Goal: Transaction & Acquisition: Purchase product/service

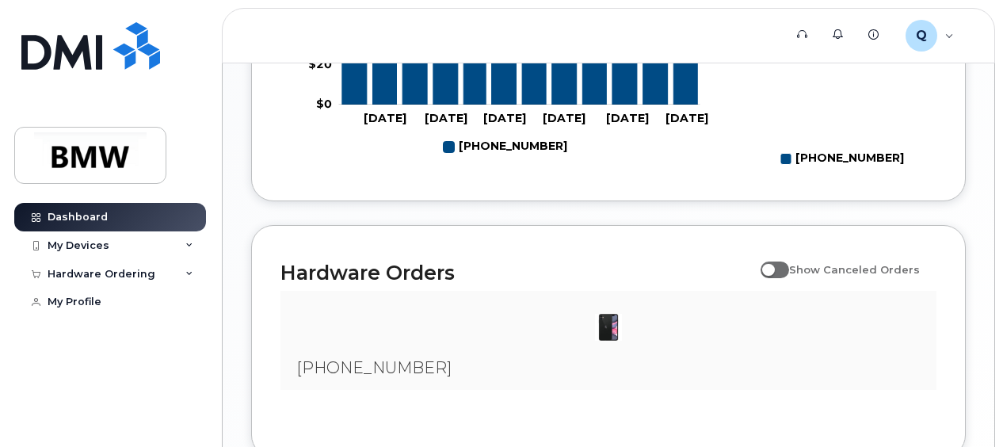
scroll to position [951, 0]
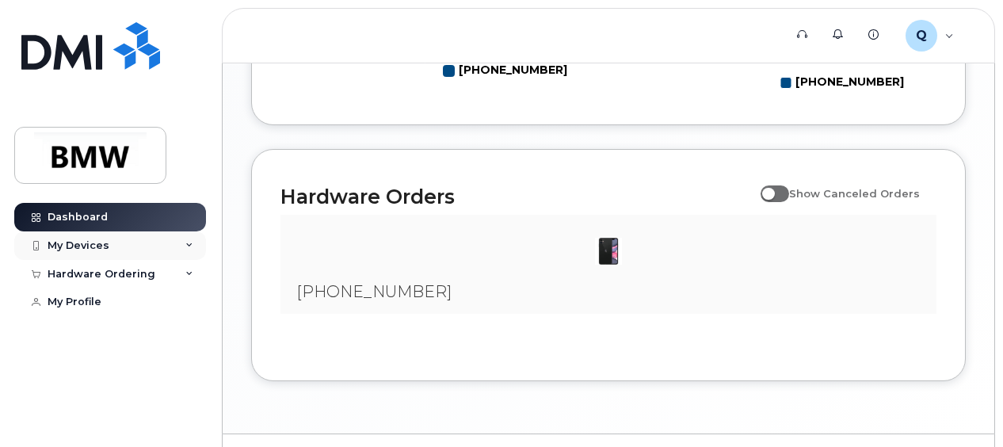
click at [192, 247] on icon at bounding box center [189, 246] width 8 height 8
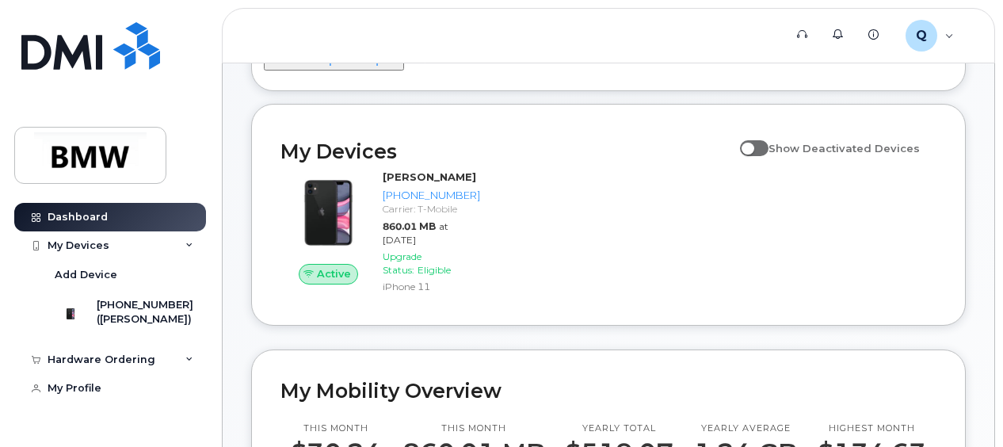
scroll to position [0, 0]
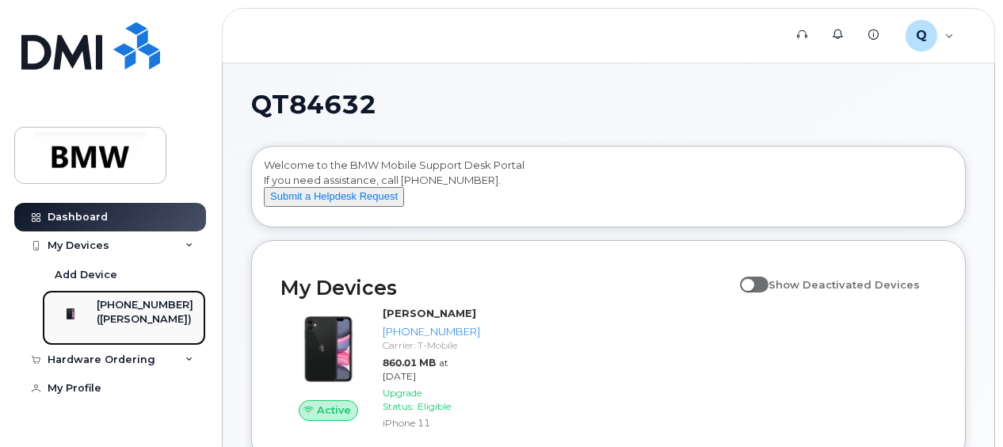
click at [155, 311] on div "[PHONE_NUMBER]" at bounding box center [145, 305] width 97 height 14
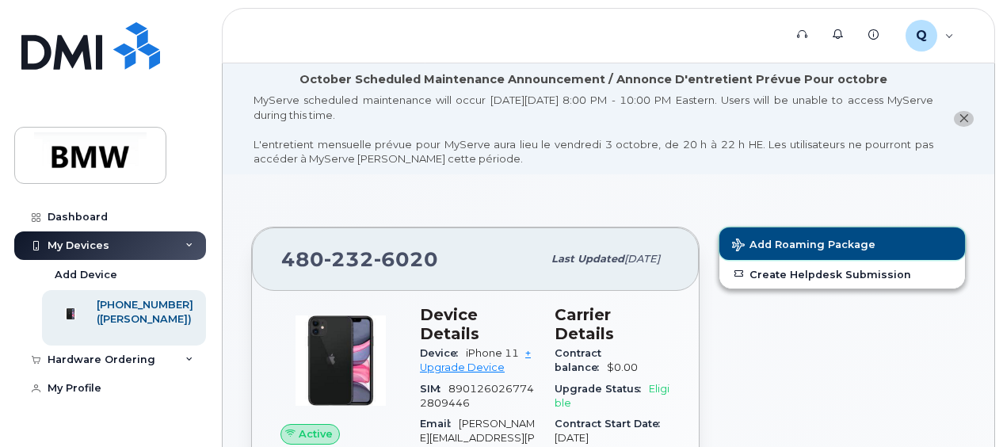
click at [817, 246] on span "Add Roaming Package" at bounding box center [803, 245] width 143 height 15
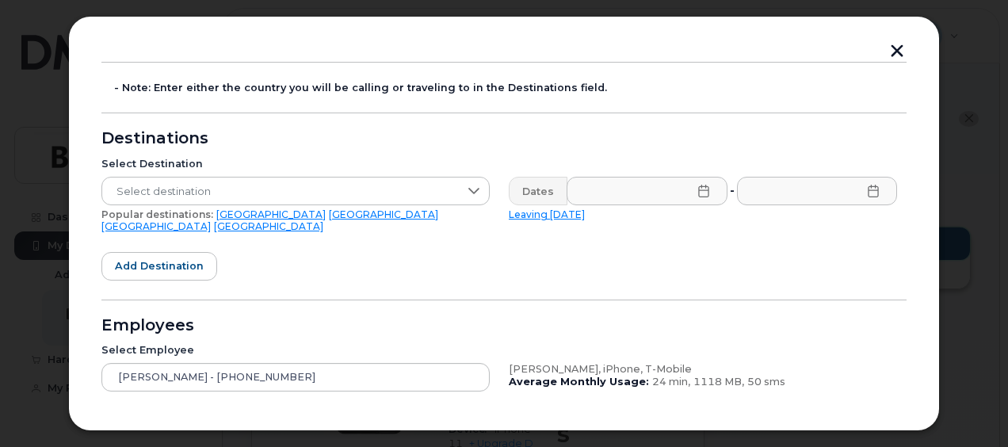
scroll to position [158, 0]
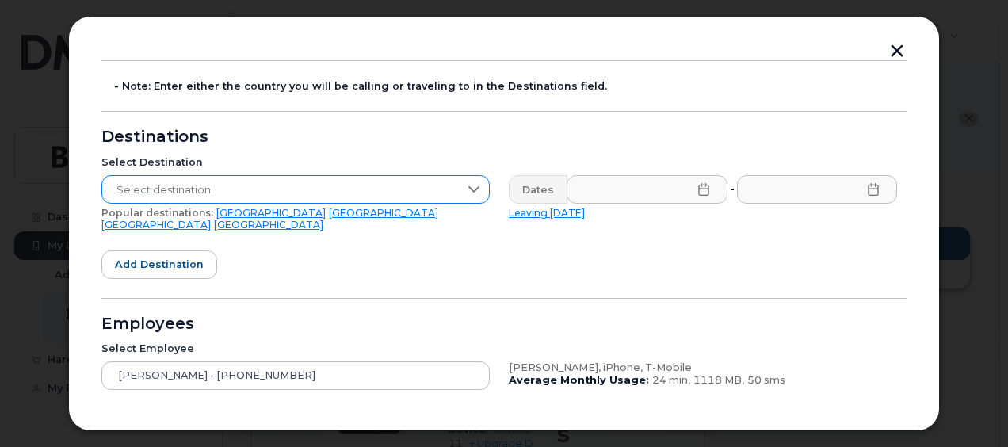
click at [478, 189] on icon at bounding box center [473, 189] width 13 height 13
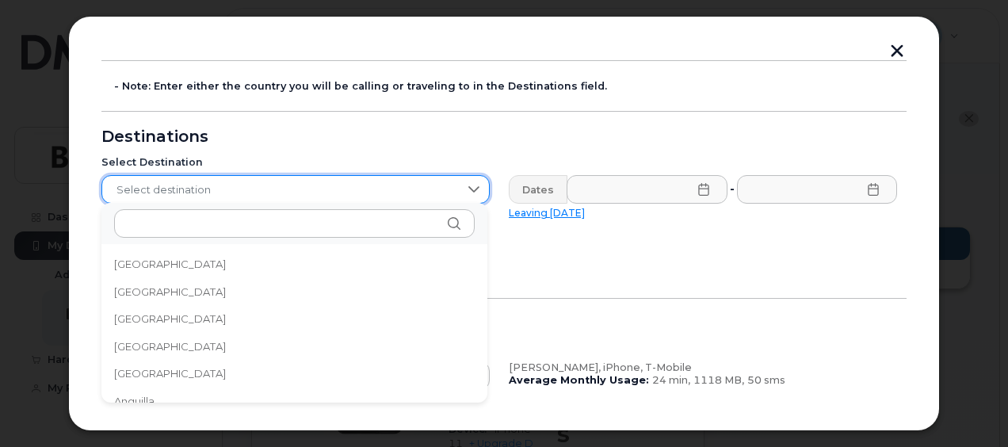
click at [535, 249] on form "- Note: Enter either the country you will be calling or traveling to in the Des…" at bounding box center [503, 291] width 805 height 463
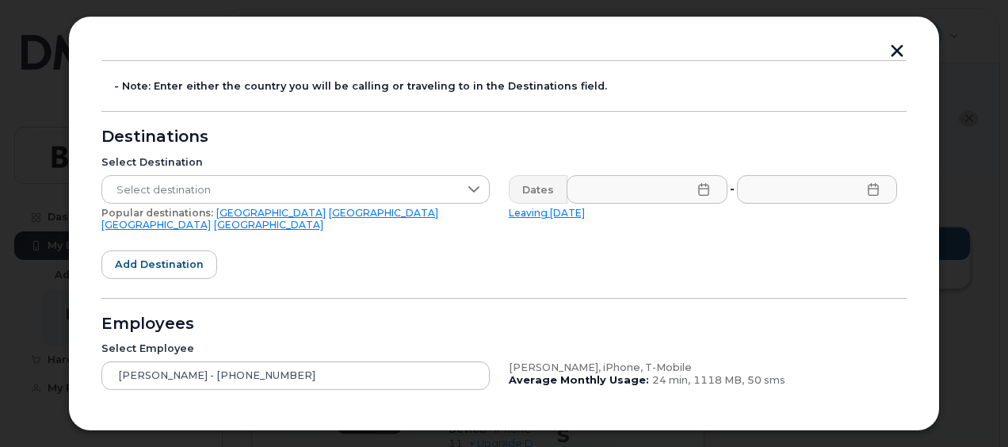
click at [211, 219] on link "United Kingdom" at bounding box center [155, 225] width 109 height 12
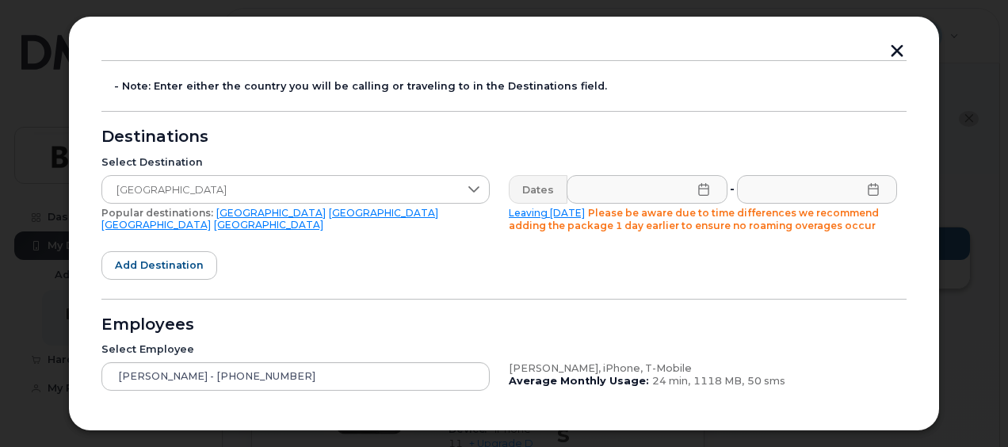
click at [700, 190] on icon at bounding box center [703, 189] width 13 height 13
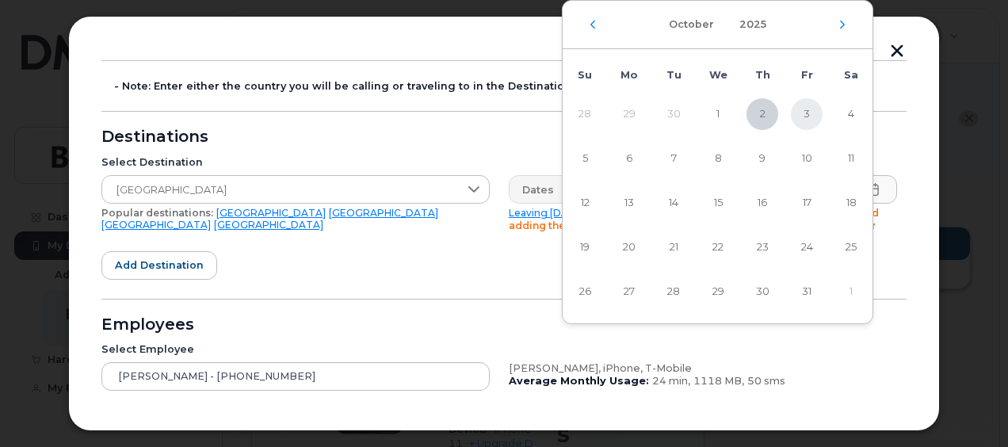
click at [803, 114] on span "3" at bounding box center [807, 114] width 32 height 32
type input "10/03/2025"
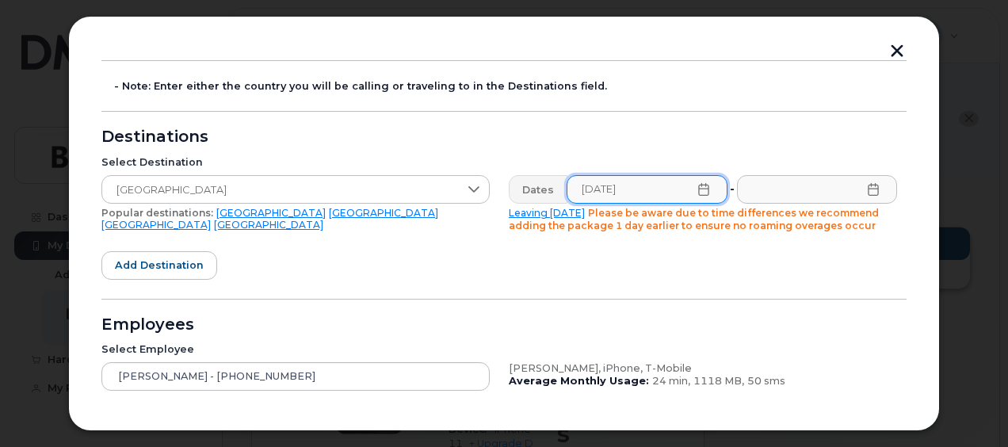
click at [871, 189] on icon at bounding box center [873, 189] width 13 height 13
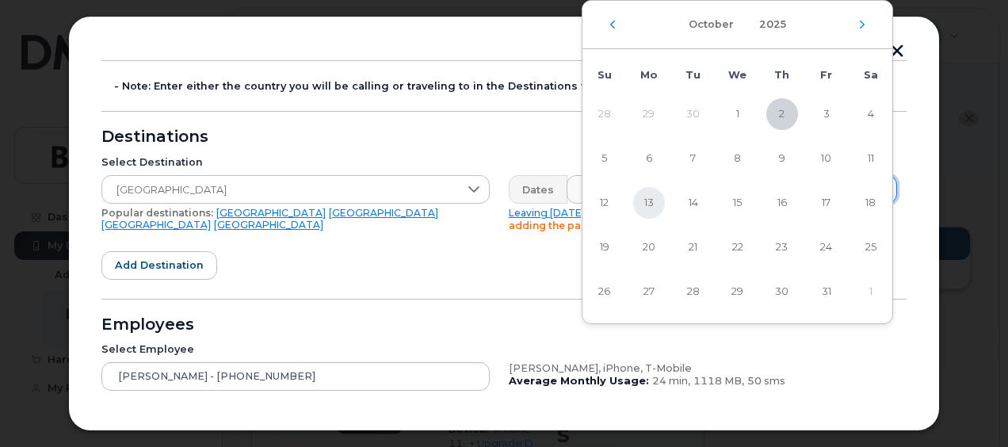
click at [649, 201] on span "13" at bounding box center [649, 203] width 32 height 32
type input "10/13/2025"
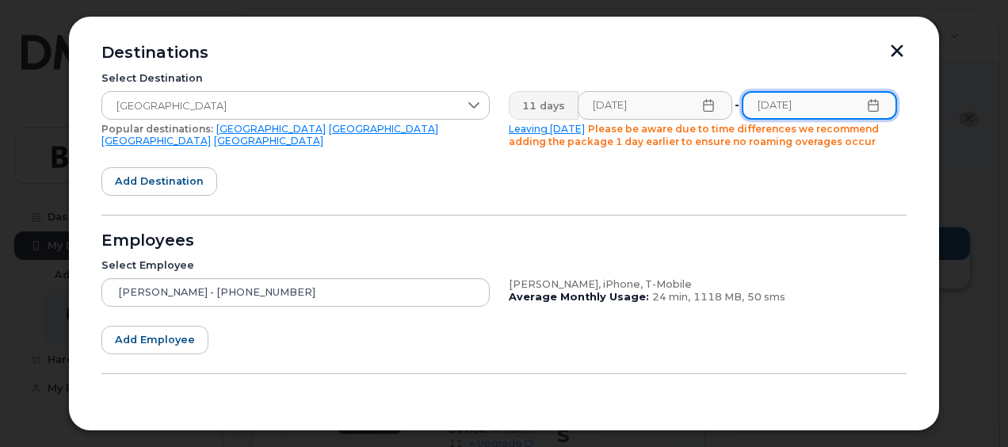
scroll to position [284, 0]
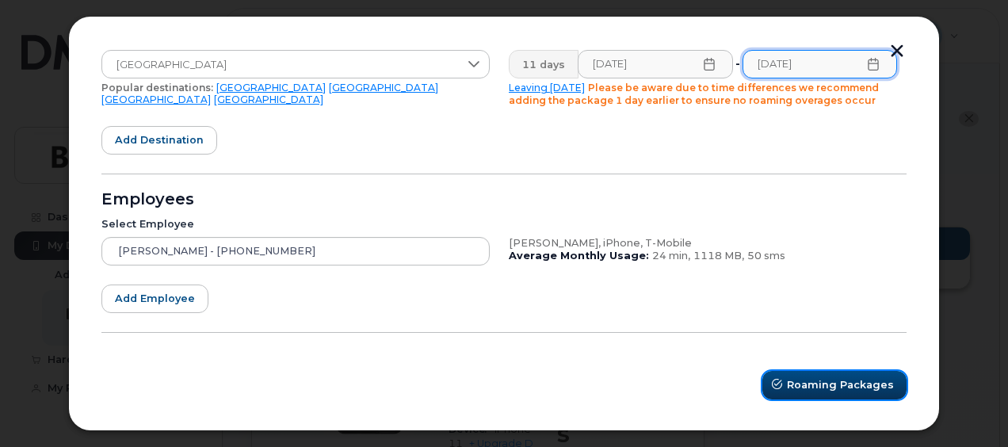
click at [817, 388] on span "Roaming Packages" at bounding box center [840, 384] width 107 height 15
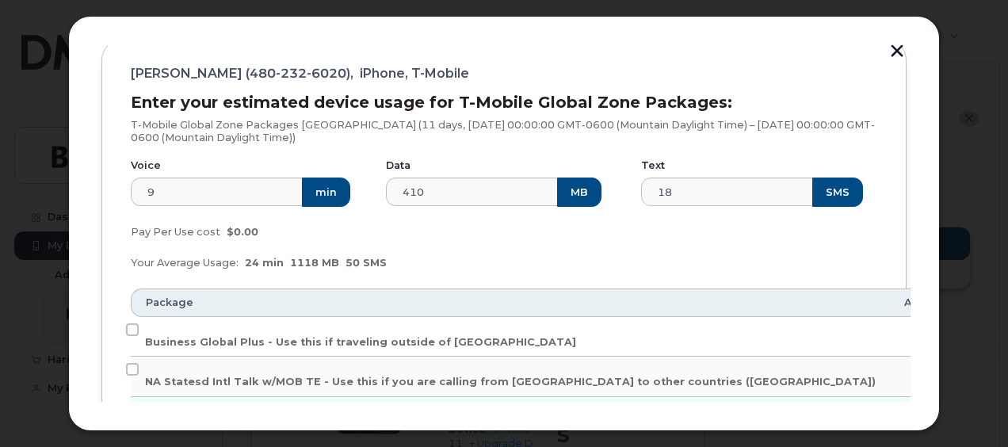
scroll to position [142, 0]
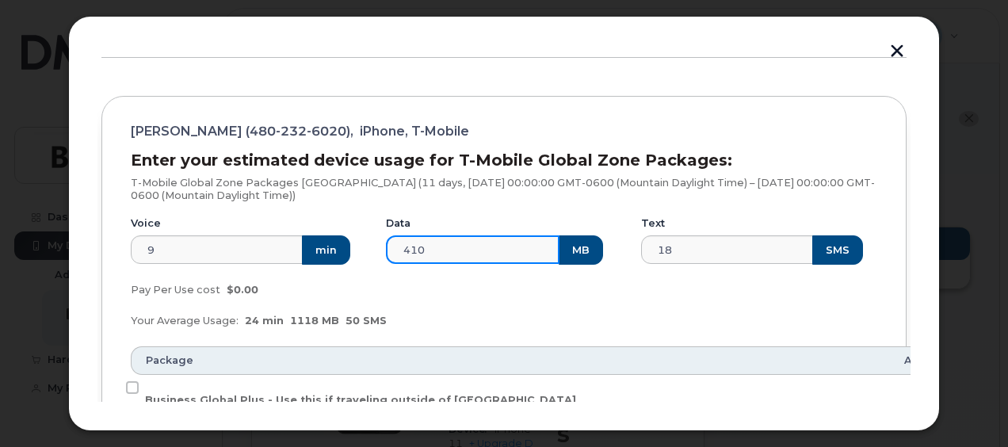
click at [442, 250] on input "410" at bounding box center [472, 249] width 173 height 29
drag, startPoint x: 442, startPoint y: 250, endPoint x: 380, endPoint y: 247, distance: 61.8
click at [380, 247] on div "Data 410 MB" at bounding box center [503, 240] width 255 height 67
type input "800"
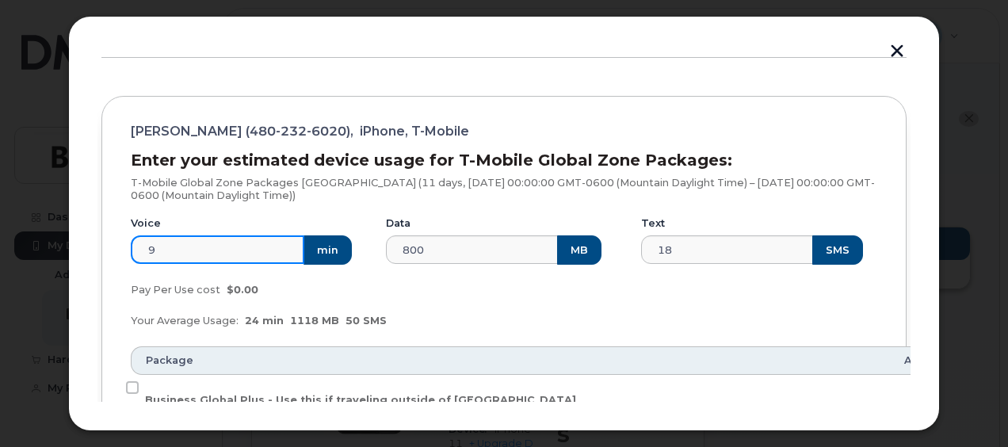
click at [202, 253] on input "9" at bounding box center [217, 249] width 173 height 29
drag, startPoint x: 202, startPoint y: 253, endPoint x: 134, endPoint y: 253, distance: 68.1
click at [134, 253] on input "9" at bounding box center [217, 249] width 173 height 29
type input "50"
click at [535, 322] on div "Your Average Usage: 24 min 1118 MB 50 SMS" at bounding box center [503, 321] width 765 height 32
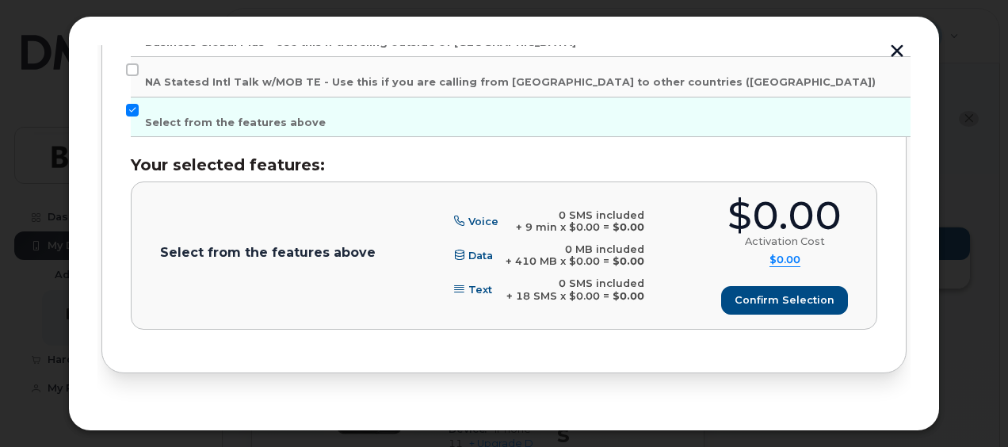
scroll to position [538, 0]
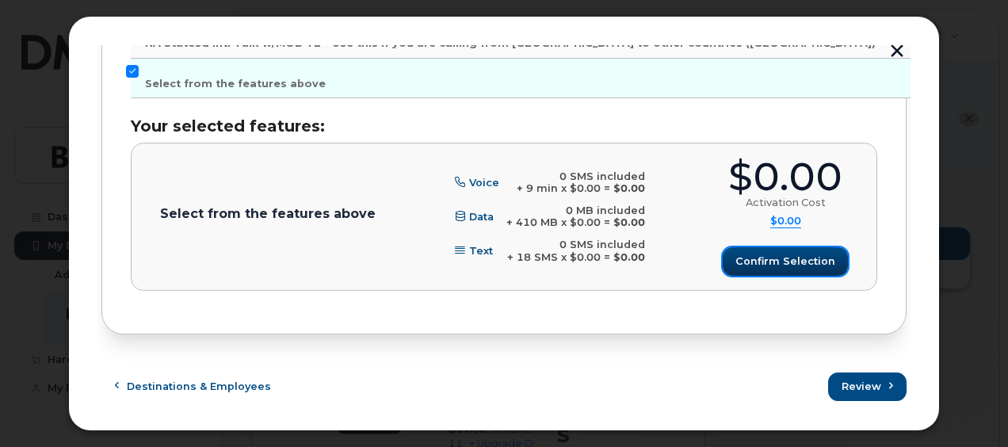
click at [762, 255] on span "Confirm selection" at bounding box center [785, 260] width 100 height 15
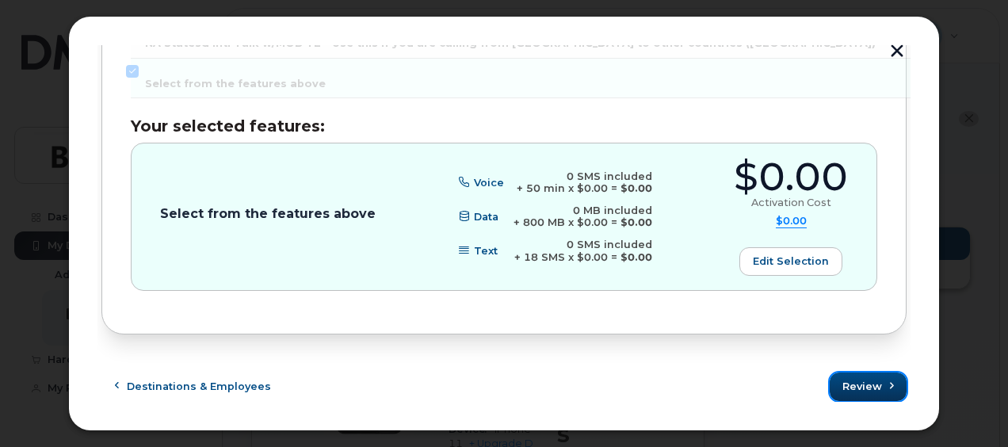
click at [863, 386] on span "Review" at bounding box center [862, 386] width 40 height 15
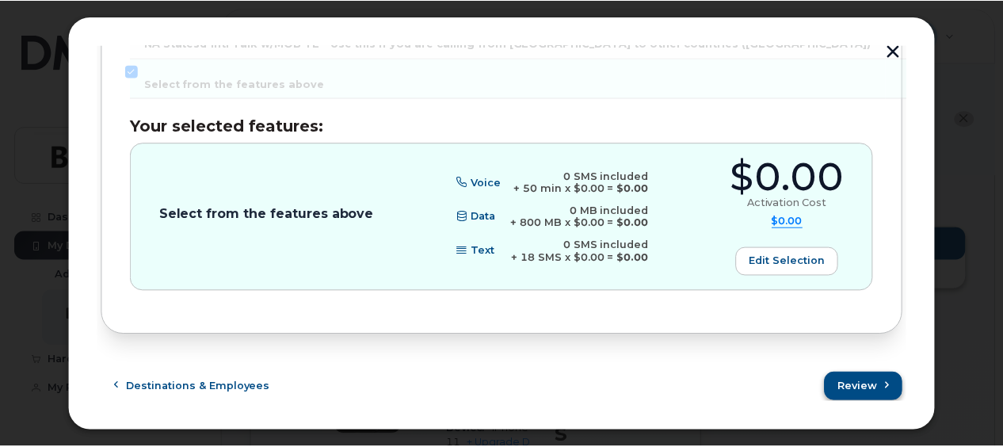
scroll to position [0, 0]
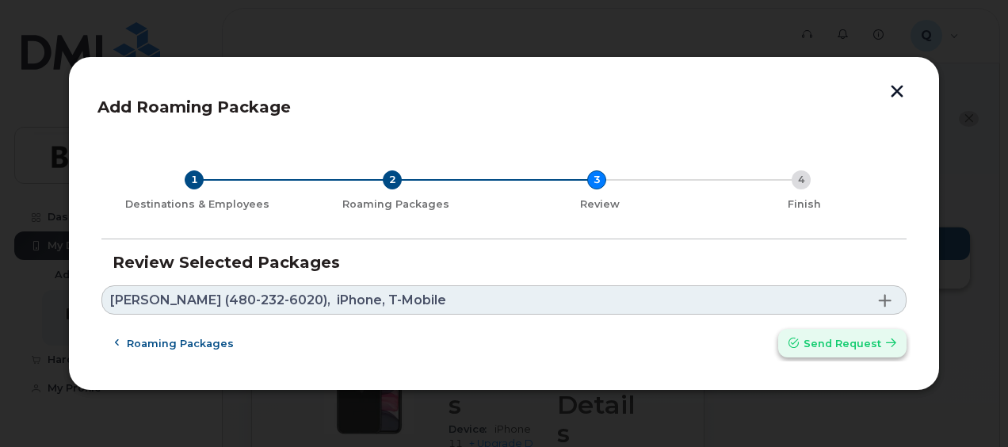
click at [869, 342] on span "Send request" at bounding box center [842, 343] width 78 height 15
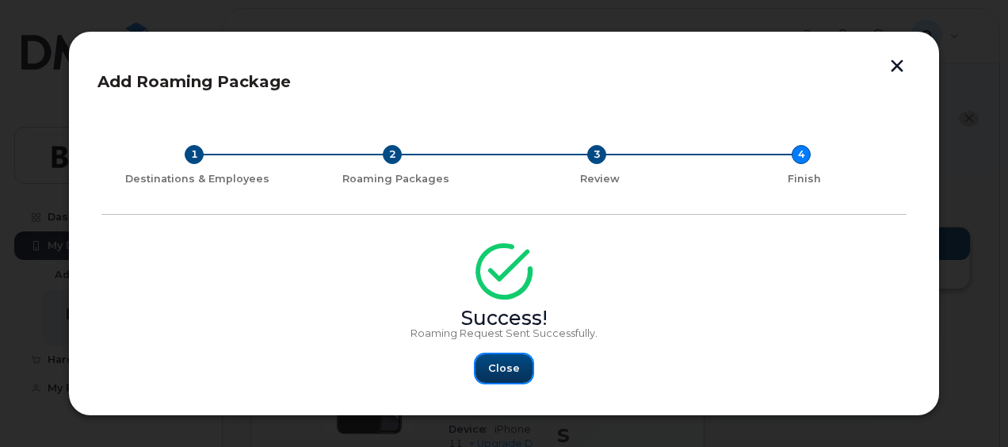
click at [499, 378] on button "Close" at bounding box center [503, 368] width 57 height 29
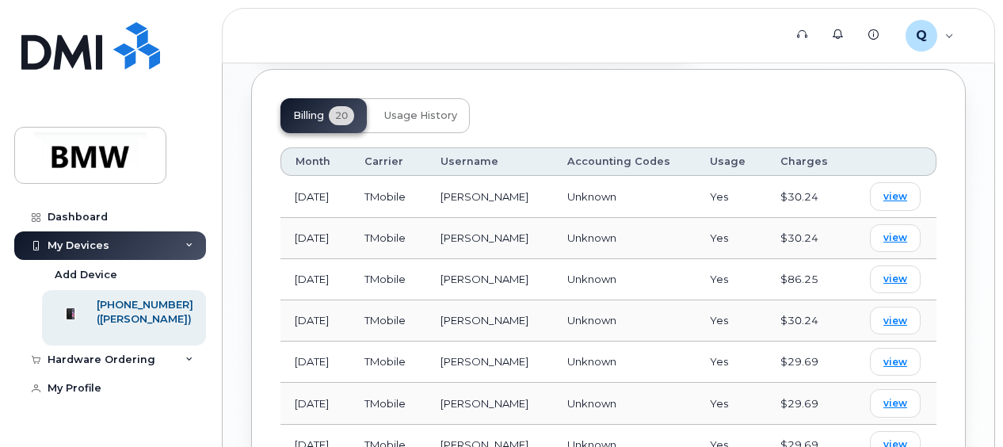
scroll to position [1267, 0]
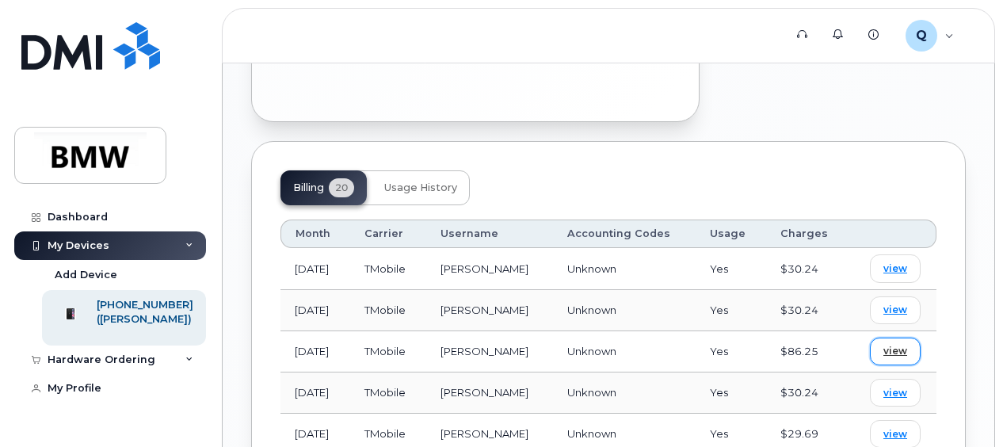
click at [903, 344] on span "view" at bounding box center [895, 351] width 24 height 14
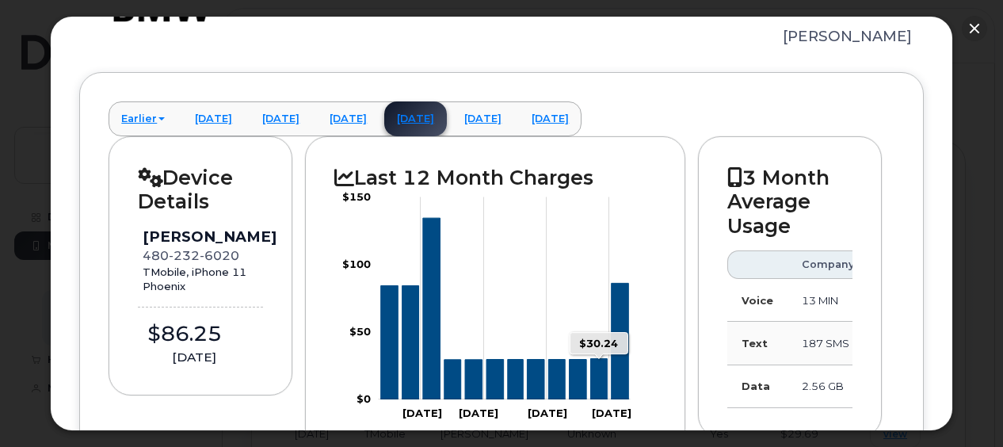
scroll to position [158, 0]
